Goal: Task Accomplishment & Management: Use online tool/utility

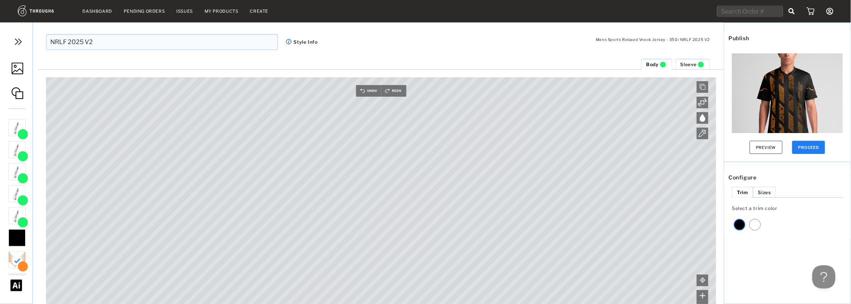
scroll to position [19, 0]
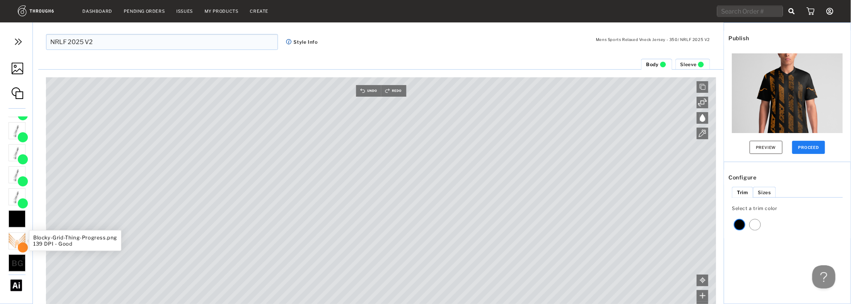
click at [17, 238] on div at bounding box center [17, 240] width 17 height 17
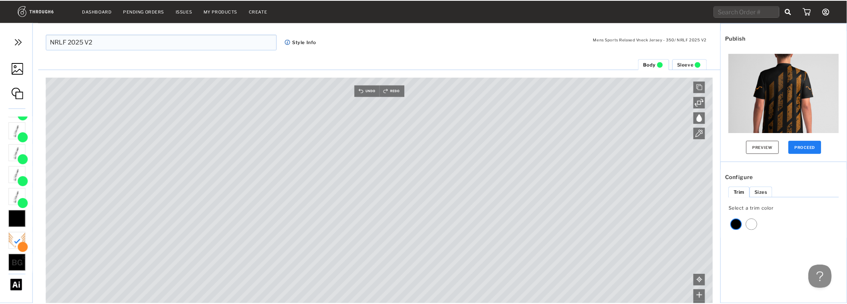
scroll to position [120, 0]
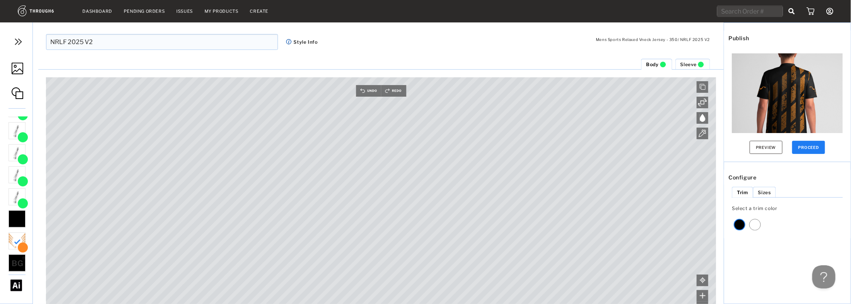
click at [221, 13] on link "My Products" at bounding box center [222, 11] width 34 height 5
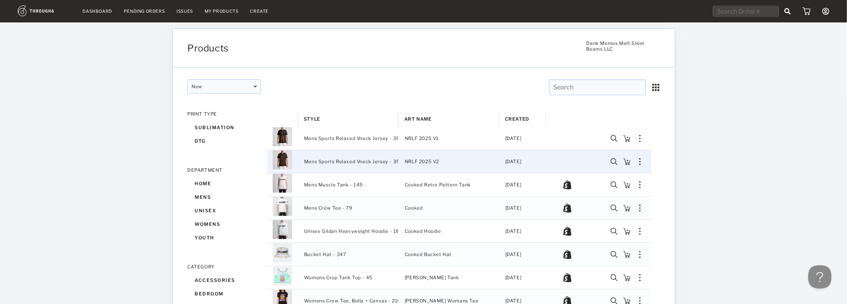
click at [331, 164] on span "Mens Sports Relaxed Vneck Jersey - 350" at bounding box center [353, 162] width 99 height 10
click at [375, 162] on span "Mens Sports Relaxed Vneck Jersey - 350" at bounding box center [353, 162] width 99 height 10
click at [639, 161] on div "Sync to Shopify Export SKUs Copy Product Delete" at bounding box center [639, 161] width 13 height 7
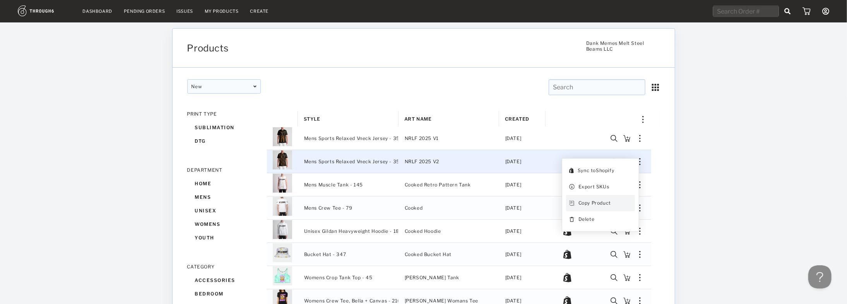
click at [607, 203] on div "Copy Product" at bounding box center [594, 203] width 32 height 10
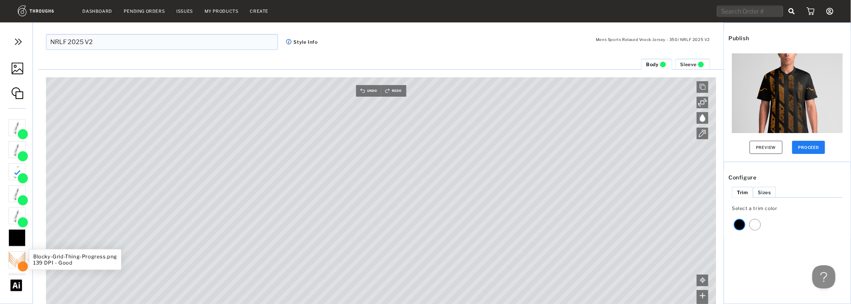
click at [17, 259] on ul "Spatter.png 150 DPI - Great Spatter.png 150 DPI - Great Spatter.png 150 DPI - G…" at bounding box center [68, 194] width 120 height 157
click at [23, 258] on div at bounding box center [17, 259] width 17 height 17
click at [135, 39] on input "NRLF 2025 V2" at bounding box center [162, 42] width 232 height 16
click at [21, 263] on img at bounding box center [23, 266] width 12 height 10
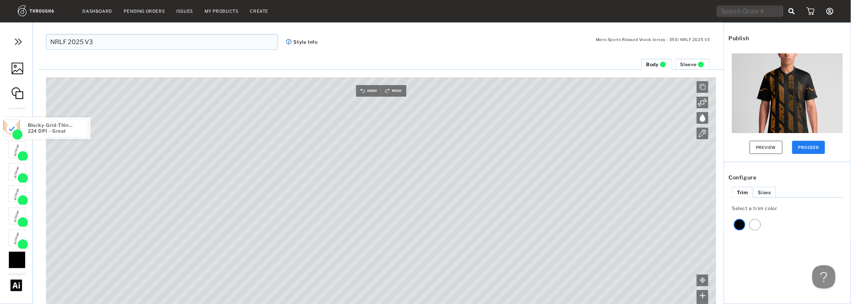
drag, startPoint x: 19, startPoint y: 258, endPoint x: 14, endPoint y: 127, distance: 131.6
drag, startPoint x: 18, startPoint y: 128, endPoint x: 19, endPoint y: 237, distance: 109.5
click at [16, 69] on img at bounding box center [18, 69] width 12 height 12
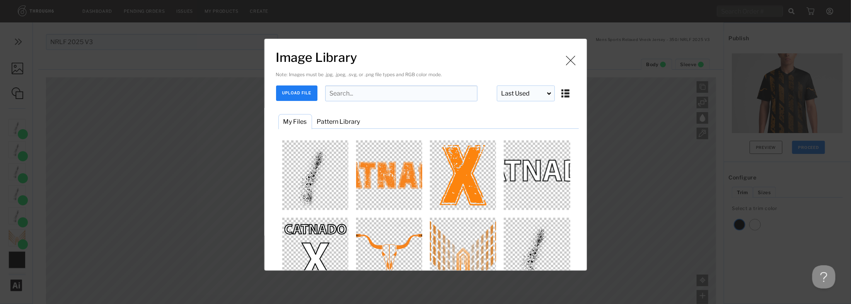
click at [294, 96] on button "UPLOAD FILE" at bounding box center [296, 92] width 41 height 15
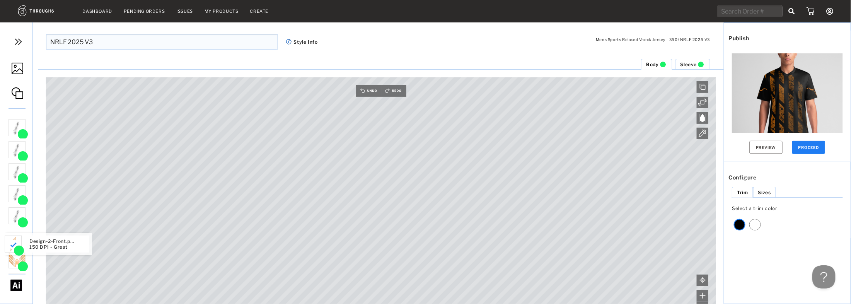
drag, startPoint x: 21, startPoint y: 137, endPoint x: 15, endPoint y: 245, distance: 108.1
click at [17, 127] on div at bounding box center [17, 127] width 17 height 17
click at [17, 67] on img at bounding box center [18, 69] width 12 height 12
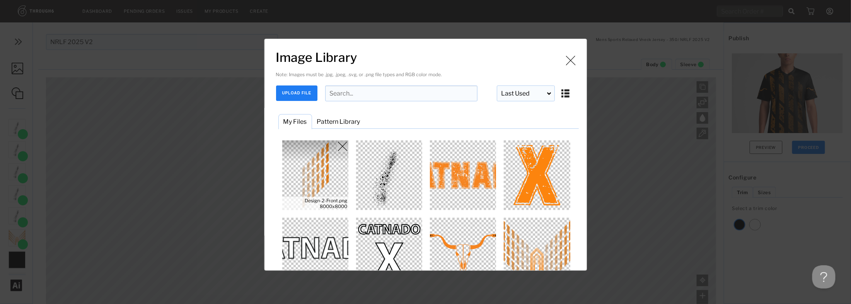
click at [318, 181] on img "Image Library" at bounding box center [316, 175] width 70 height 70
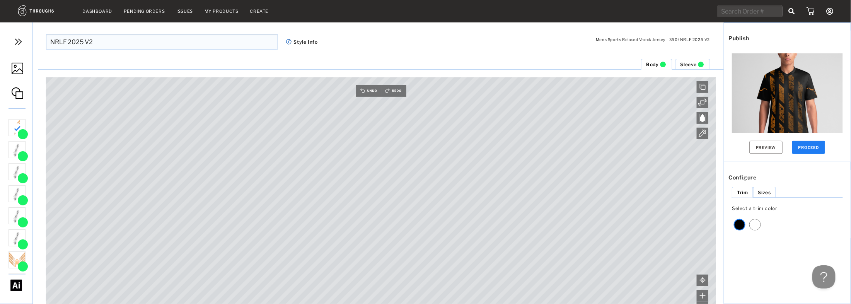
click at [178, 42] on input "NRLF 2025 V2" at bounding box center [162, 42] width 232 height 16
type input "NRLF 2025 V3"
click at [19, 126] on div at bounding box center [17, 127] width 17 height 17
drag, startPoint x: 16, startPoint y: 128, endPoint x: 15, endPoint y: 249, distance: 120.7
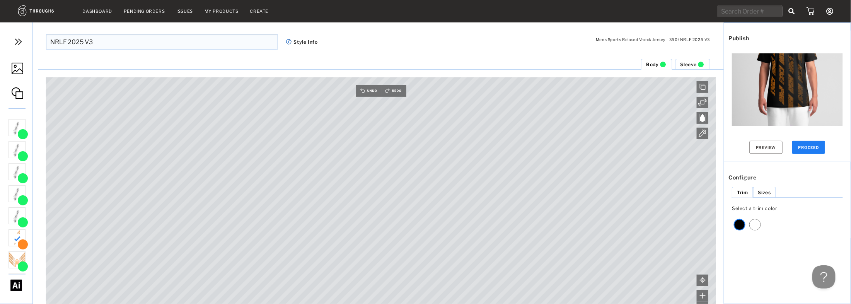
scroll to position [70, 0]
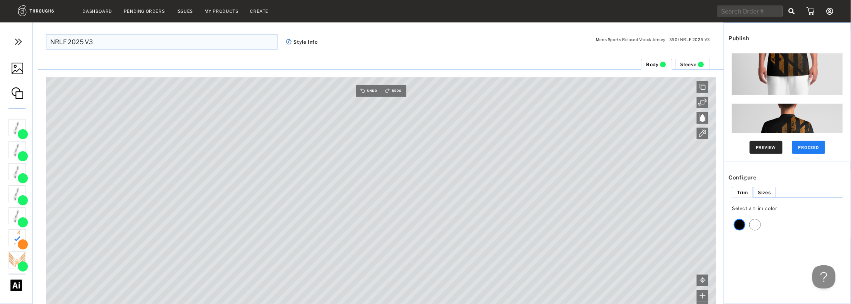
click at [772, 147] on button "Preview" at bounding box center [766, 147] width 33 height 13
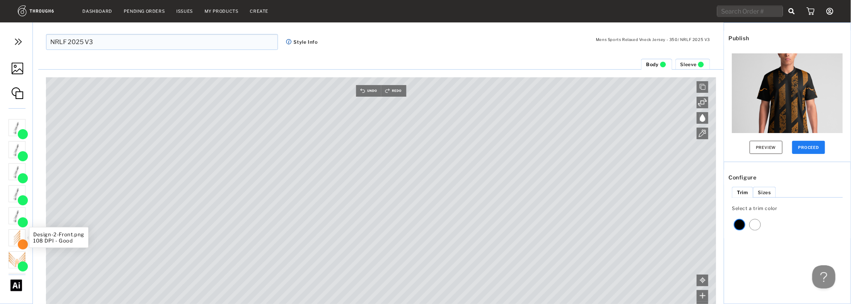
click at [12, 243] on div at bounding box center [17, 237] width 17 height 17
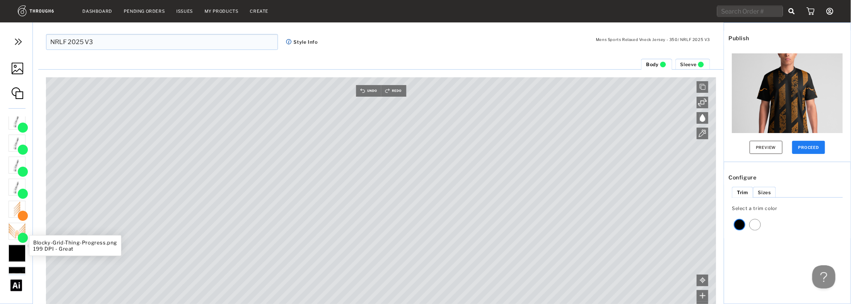
scroll to position [41, 0]
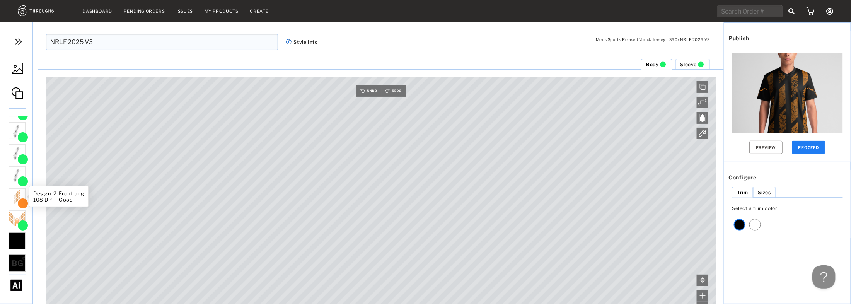
click at [17, 198] on img at bounding box center [23, 203] width 12 height 10
click at [766, 145] on button "Preview" at bounding box center [766, 147] width 33 height 13
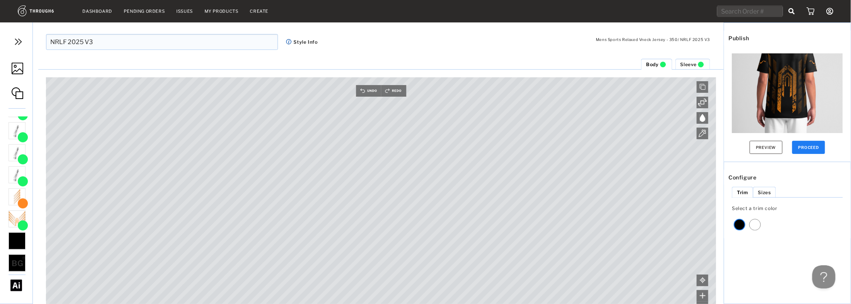
scroll to position [151, 0]
click at [772, 148] on button "Preview" at bounding box center [766, 147] width 33 height 13
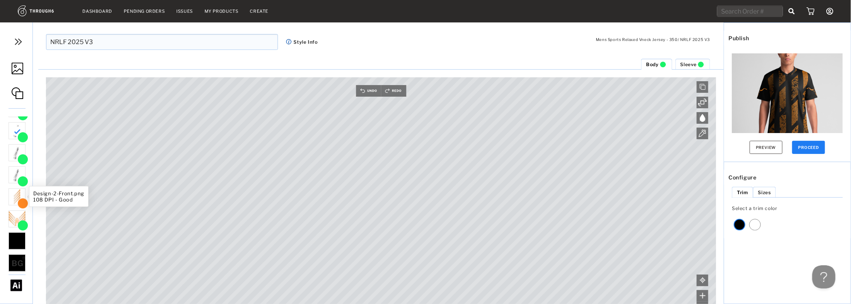
click at [16, 200] on div at bounding box center [17, 196] width 17 height 17
